Goal: Navigation & Orientation: Understand site structure

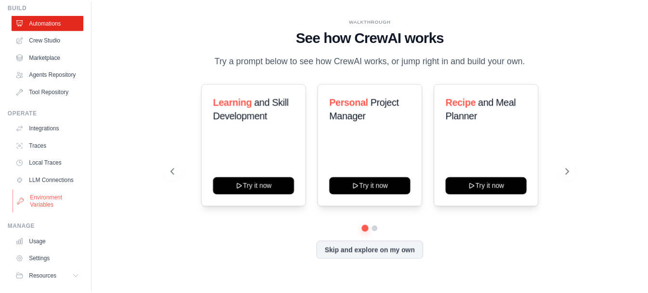
scroll to position [79, 0]
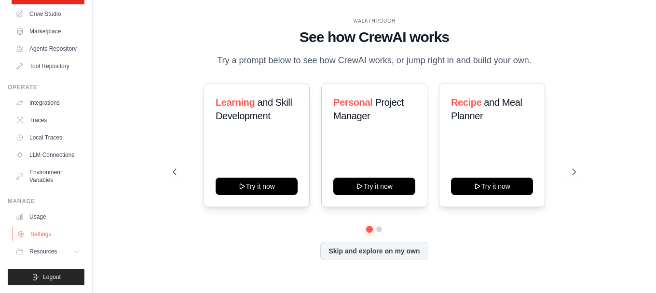
click at [46, 235] on link "Settings" at bounding box center [49, 233] width 73 height 15
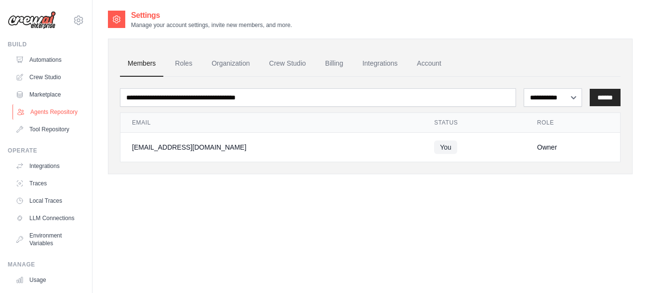
click at [62, 117] on link "Agents Repository" at bounding box center [49, 111] width 73 height 15
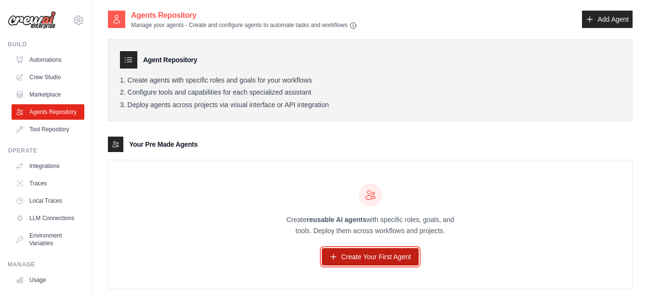
click at [399, 252] on link "Create Your First Agent" at bounding box center [370, 256] width 97 height 17
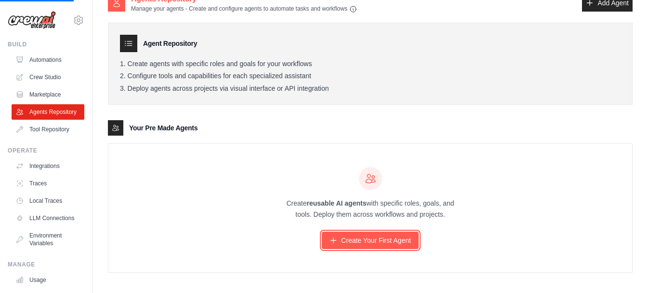
scroll to position [21, 0]
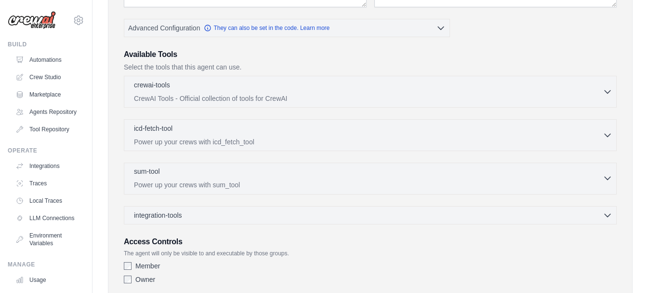
scroll to position [193, 0]
click at [54, 79] on link "Crew Studio" at bounding box center [49, 76] width 73 height 15
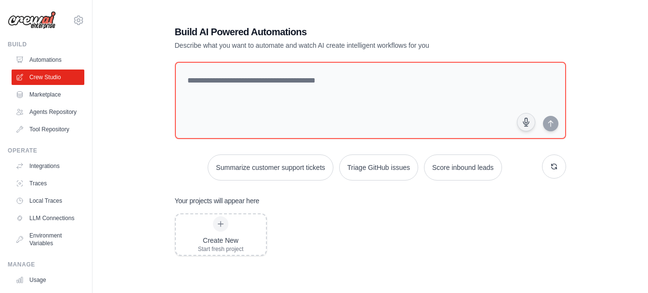
click at [57, 59] on link "Automations" at bounding box center [48, 59] width 73 height 15
